Goal: Task Accomplishment & Management: Complete application form

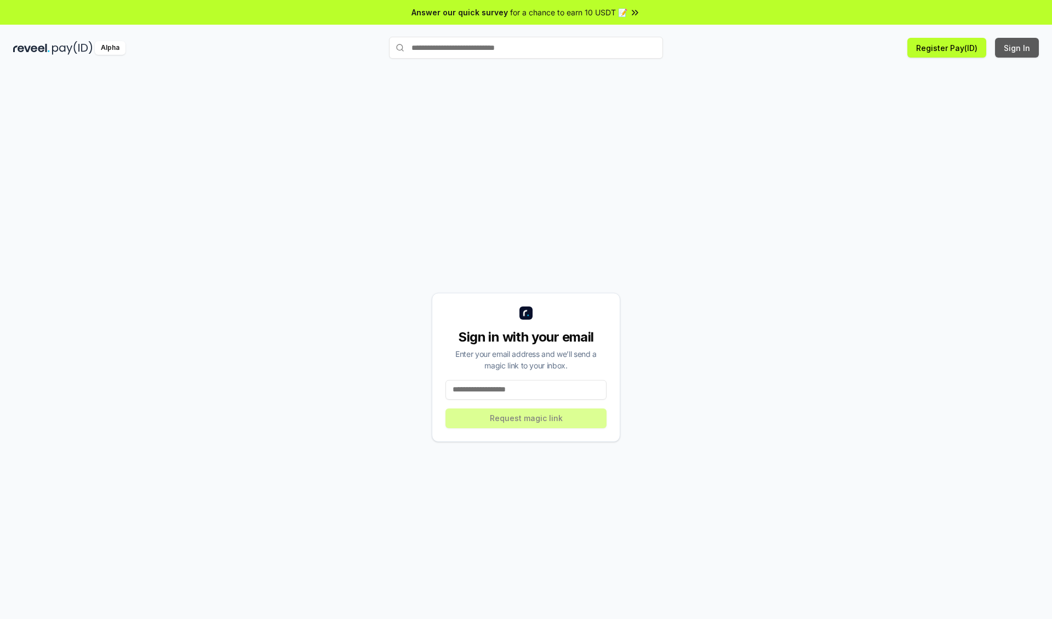
click at [1018, 48] on button "Sign In" at bounding box center [1017, 48] width 44 height 20
type input "**********"
click at [526, 418] on button "Request magic link" at bounding box center [525, 418] width 161 height 20
